Goal: Communication & Community: Answer question/provide support

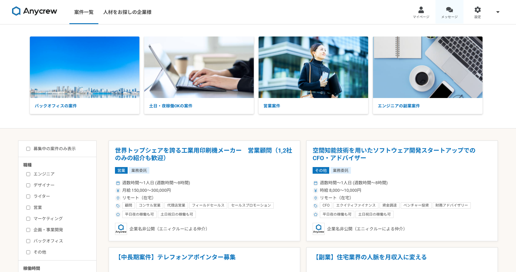
click at [444, 12] on link "メッセージ" at bounding box center [450, 12] width 28 height 24
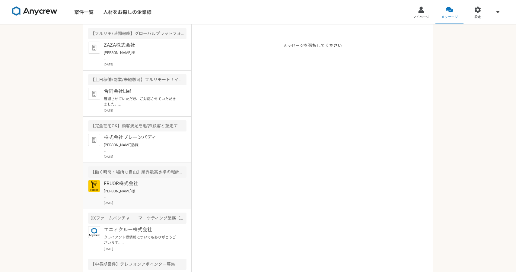
scroll to position [88, 0]
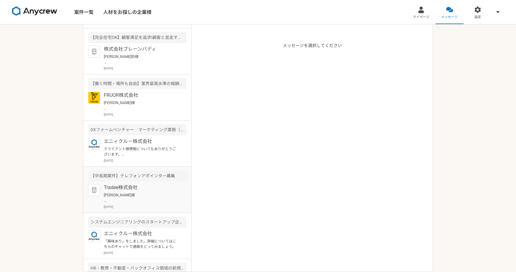
click at [137, 206] on p "[DATE]" at bounding box center [145, 207] width 83 height 5
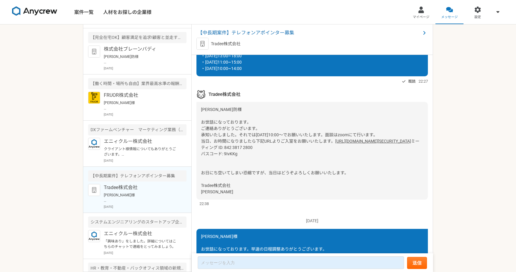
scroll to position [312, 0]
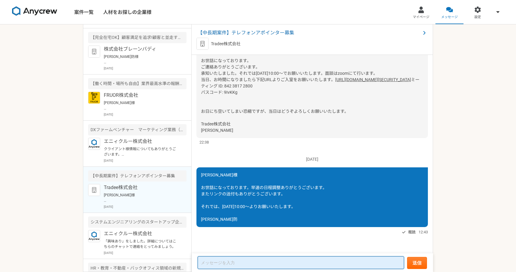
click at [226, 260] on textarea at bounding box center [301, 263] width 207 height 13
type textarea "ひ"
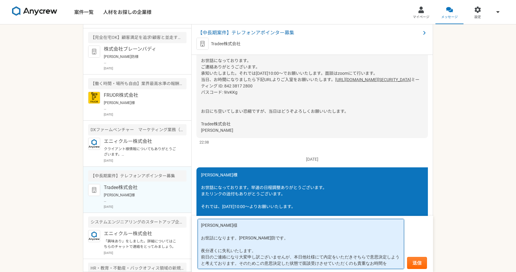
click at [390, 264] on textarea "[PERSON_NAME]様 お世話になります。[PERSON_NAME]防です。 夜分遅くに失礼いたします。 前日のご連絡になり大変申し訳ございませんが、本…" at bounding box center [301, 244] width 207 height 50
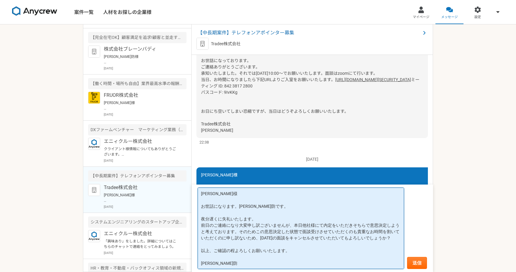
click at [355, 232] on textarea "[PERSON_NAME]様 お世話になります。[PERSON_NAME]防です。 夜分遅くに失礼いたします。 前日のご連絡になり大変申し訳ございませんが、本…" at bounding box center [301, 229] width 207 height 82
type textarea "[PERSON_NAME]様 お世話になります。[PERSON_NAME]防です。 夜分遅くに失礼いたします。 前日のご連絡になり大変申し訳ございませんが、本…"
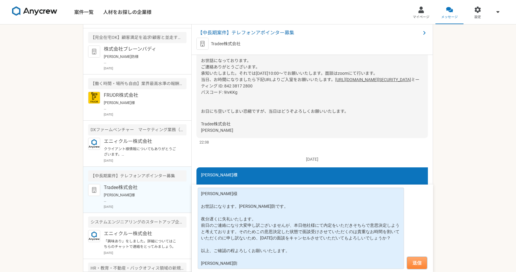
click at [417, 263] on button "送信" at bounding box center [417, 263] width 20 height 12
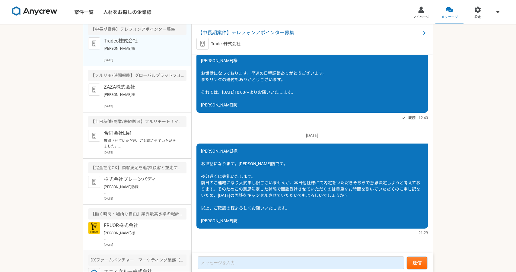
scroll to position [0, 0]
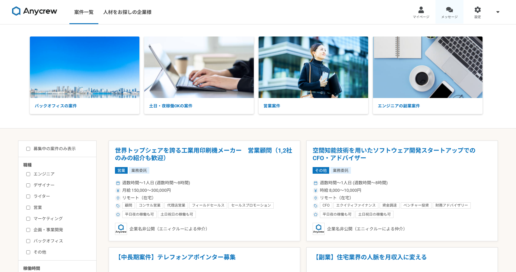
click at [449, 10] on div at bounding box center [449, 9] width 7 height 7
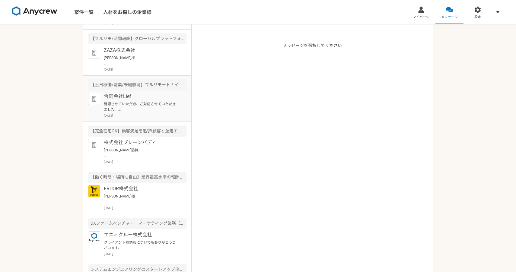
scroll to position [43, 0]
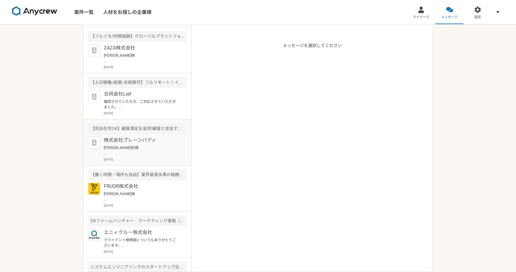
click at [136, 146] on p "[PERSON_NAME]防様 この度は数ある企業の中から弊社求人にご応募いただき誠にありがとうございます。 ブレーンバディ採用担当です。 誠に残念ではござい…" at bounding box center [141, 150] width 75 height 11
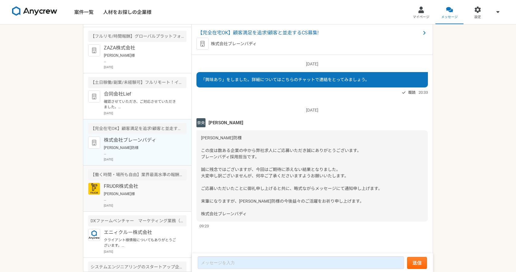
click at [132, 192] on p "[PERSON_NAME]様 お世話になります。[PERSON_NAME]防です。 ご連絡ありがとうございます。 日程について、以下にて調整させていただきまし…" at bounding box center [141, 196] width 75 height 11
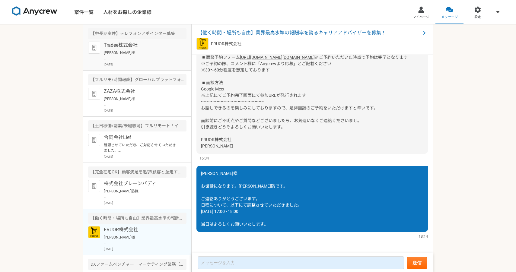
click at [144, 49] on div "Tradee株式会社 樋口様 お世話になります。光善防です。 夜分遅くに失礼いたします。 前日のご連絡になり大変申し訳ございませんが、本日他社様にて内定をいた…" at bounding box center [145, 54] width 83 height 25
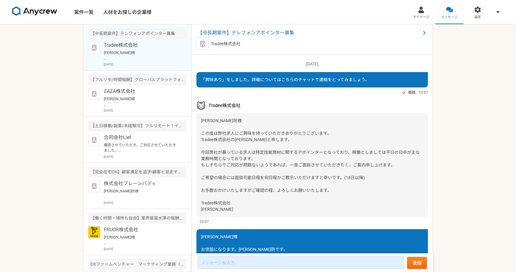
scroll to position [427, 0]
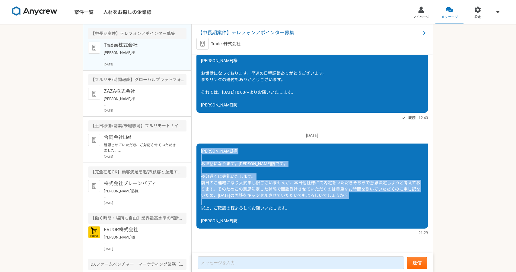
drag, startPoint x: 221, startPoint y: 223, endPoint x: 201, endPoint y: 150, distance: 74.9
click at [201, 150] on div "[PERSON_NAME]様 お世話になります。[PERSON_NAME]防です。 夜分遅くに失礼いたします。 前日のご連絡になり大変申し訳ございませんが、本…" at bounding box center [313, 186] width 232 height 85
copy span "樋口様 お世話になります。光善防です。 夜分遅くに失礼いたします。 前日のご連絡になり大変申し訳ございませんが、本日他社様にて内定をいただきそちらで意思決定し…"
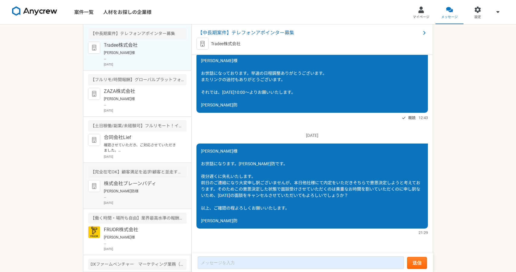
click at [138, 195] on p "[PERSON_NAME]防様 この度は数ある企業の中から弊社求人にご応募いただき誠にありがとうございます。 ブレーンバディ採用担当です。 誠に残念ではござい…" at bounding box center [141, 194] width 75 height 11
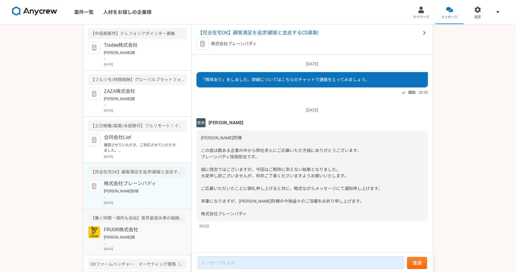
click at [146, 240] on p "[PERSON_NAME]様 お世話になります。[PERSON_NAME]防です。 ご連絡ありがとうございます。 日程について、以下にて調整させていただきまし…" at bounding box center [141, 240] width 75 height 11
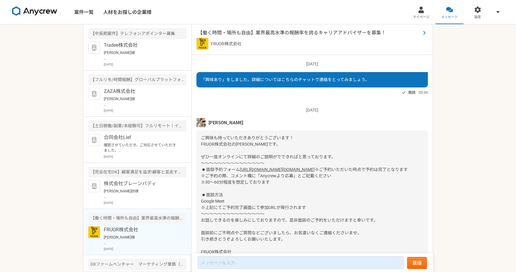
click at [282, 33] on span "【働く時間・場所も自由】業界最高水準の報酬率を誇るキャリアアドバイザーを募集！" at bounding box center [309, 32] width 223 height 7
